Goal: Register for event/course

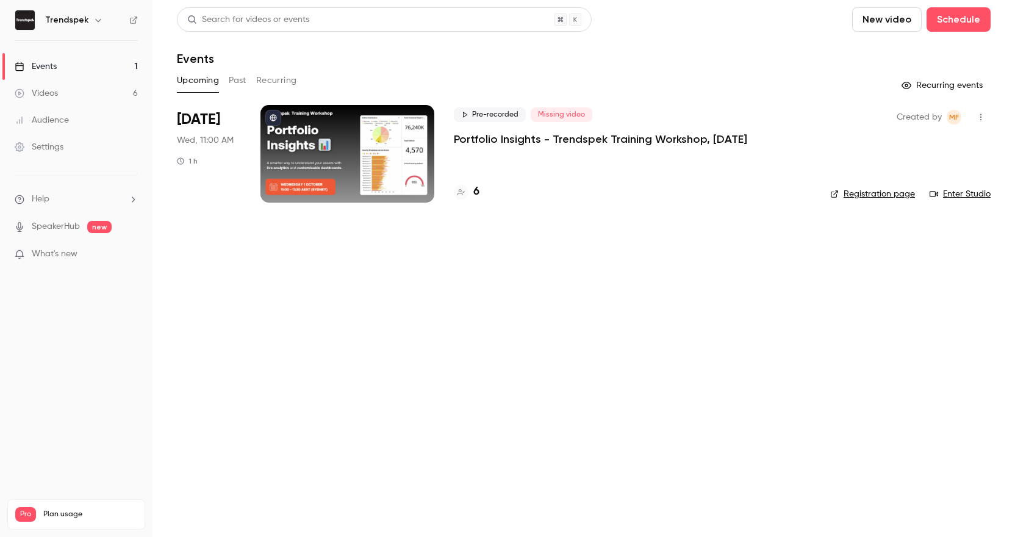
click at [511, 141] on p "Portfolio Insights - Trendspek Training Workshop, [DATE]" at bounding box center [600, 139] width 293 height 15
